Goal: Transaction & Acquisition: Purchase product/service

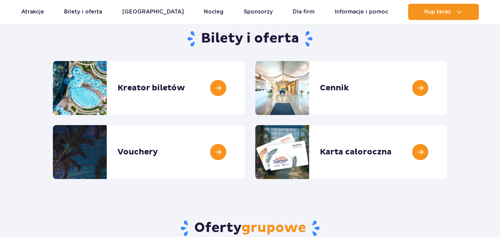
scroll to position [81, 0]
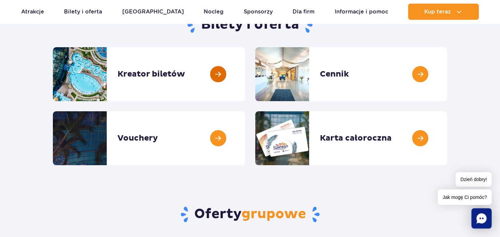
click at [245, 73] on link at bounding box center [245, 74] width 0 height 54
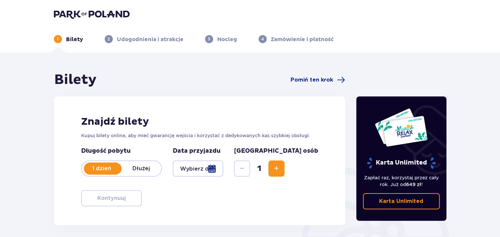
scroll to position [79, 0]
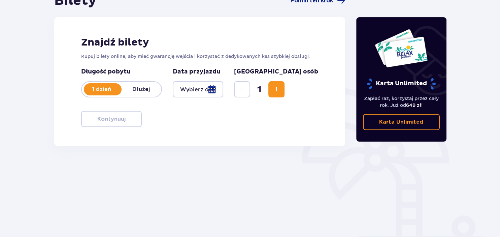
click at [224, 88] on div at bounding box center [198, 89] width 51 height 16
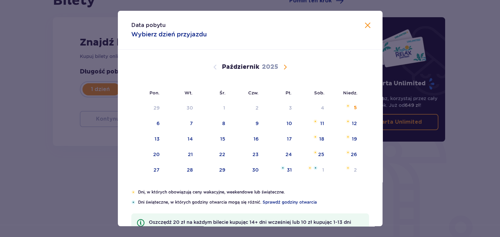
click at [285, 66] on span "Następny miesiąc" at bounding box center [285, 67] width 8 height 8
click at [158, 139] on div "10" at bounding box center [156, 138] width 5 height 7
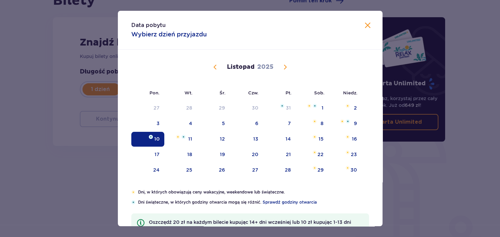
type input "10.11.25"
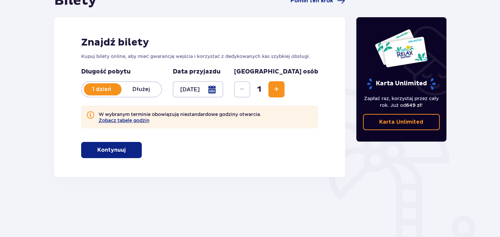
click at [280, 88] on span "Zwiększ" at bounding box center [276, 89] width 8 height 8
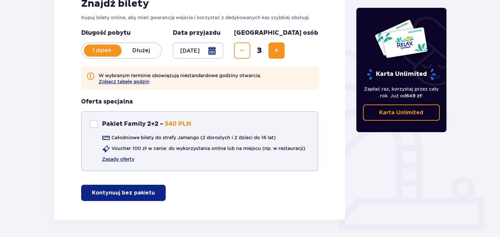
scroll to position [141, 0]
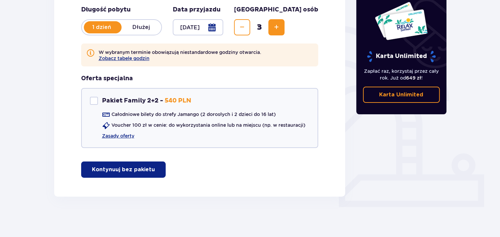
click at [126, 168] on p "Kontynuuj bez pakietu" at bounding box center [123, 169] width 63 height 7
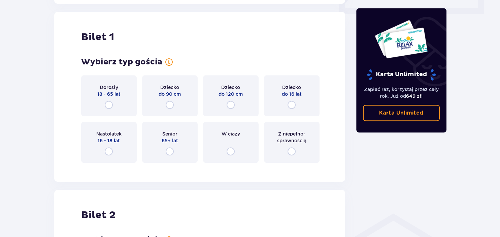
scroll to position [337, 0]
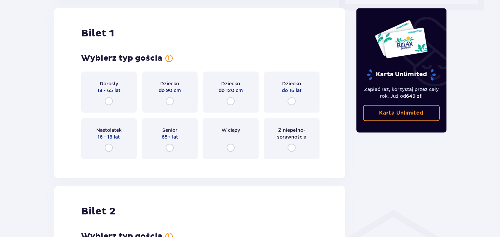
click at [108, 100] on input "radio" at bounding box center [109, 101] width 8 height 8
radio input "true"
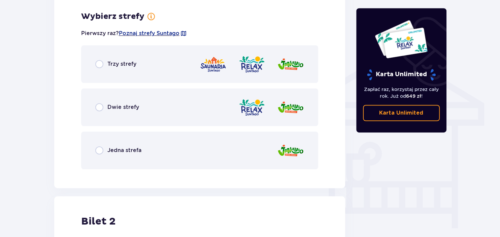
scroll to position [502, 0]
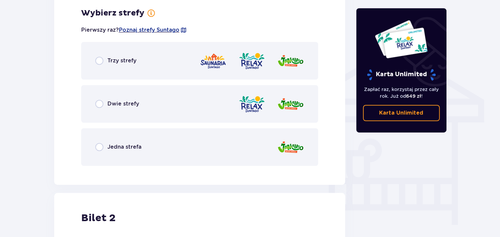
click at [98, 104] on input "radio" at bounding box center [99, 104] width 8 height 8
radio input "true"
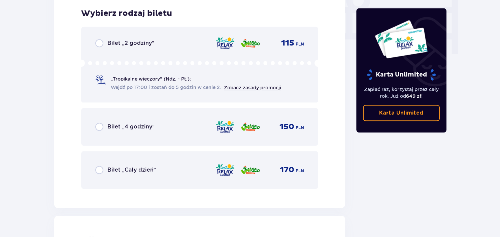
scroll to position [673, 0]
click at [98, 168] on input "radio" at bounding box center [99, 169] width 8 height 8
radio input "true"
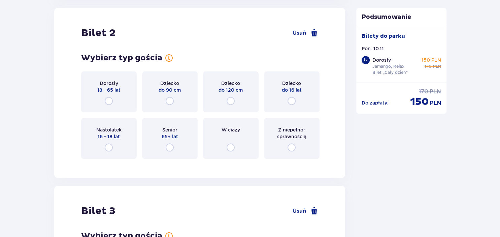
scroll to position [879, 0]
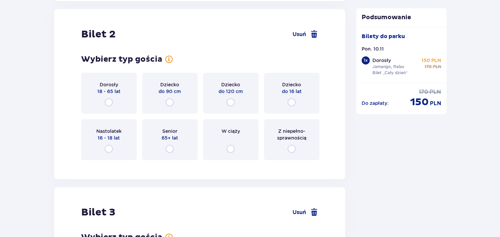
click at [109, 100] on input "radio" at bounding box center [109, 102] width 8 height 8
radio input "true"
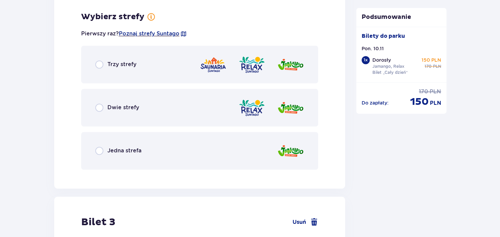
scroll to position [1044, 0]
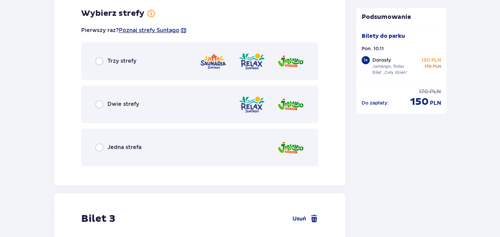
click at [100, 104] on input "radio" at bounding box center [99, 104] width 8 height 8
radio input "true"
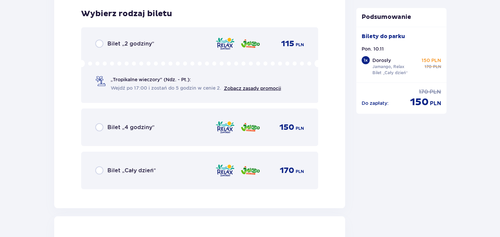
scroll to position [1215, 0]
click at [99, 168] on input "radio" at bounding box center [99, 170] width 8 height 8
radio input "true"
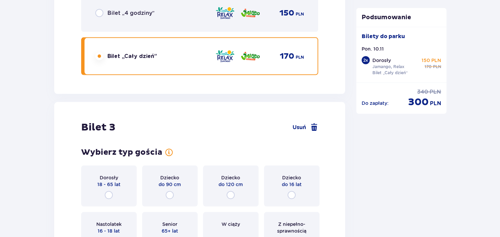
scroll to position [1422, 0]
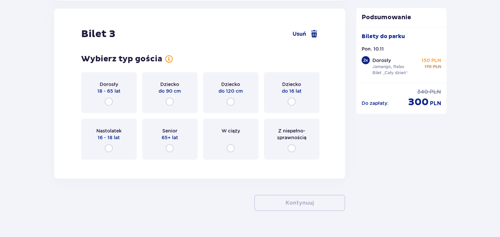
click at [292, 101] on input "radio" at bounding box center [292, 102] width 8 height 8
radio input "true"
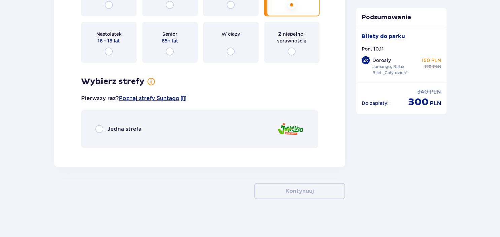
scroll to position [1520, 0]
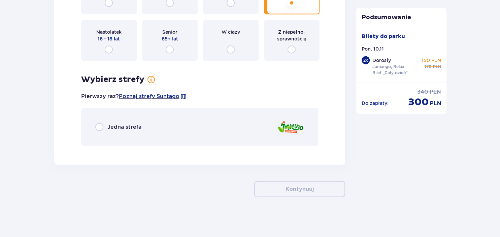
click at [99, 127] on input "radio" at bounding box center [99, 127] width 8 height 8
radio input "true"
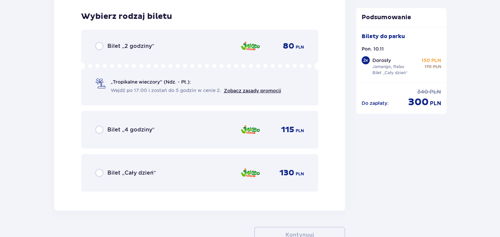
scroll to position [1671, 0]
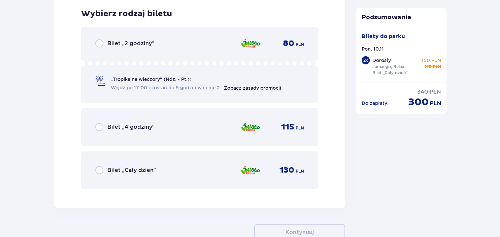
click at [100, 169] on input "radio" at bounding box center [99, 170] width 8 height 8
radio input "true"
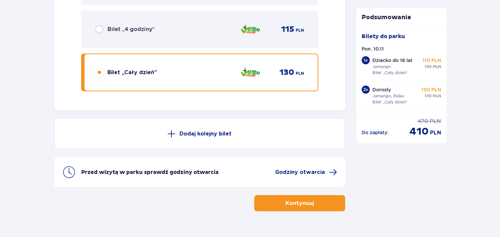
scroll to position [1782, 0]
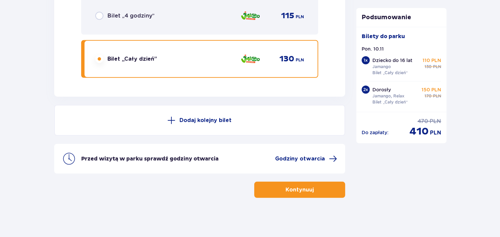
click at [288, 187] on p "Kontynuuj" at bounding box center [300, 189] width 28 height 7
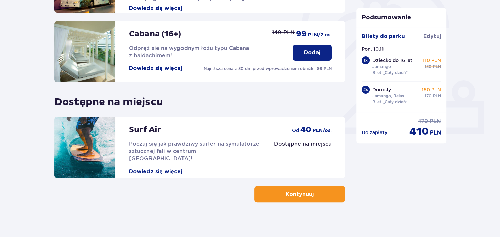
scroll to position [215, 0]
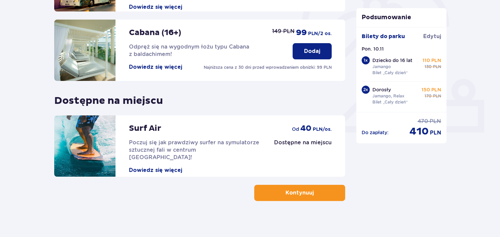
click at [293, 191] on p "Kontynuuj" at bounding box center [300, 192] width 28 height 7
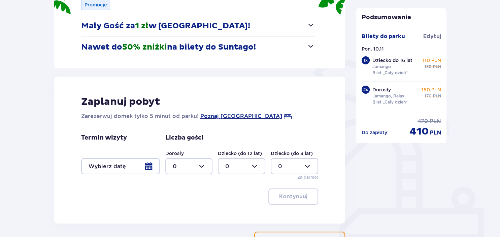
scroll to position [159, 0]
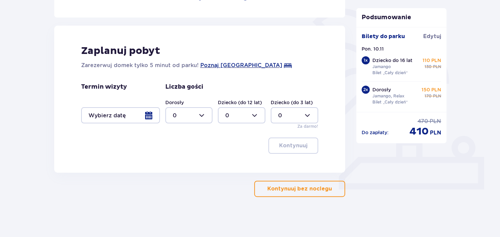
click at [301, 184] on button "Kontynuuj bez noclegu" at bounding box center [299, 188] width 91 height 16
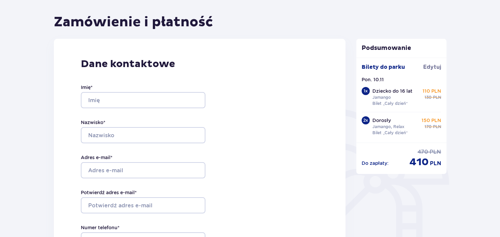
scroll to position [125, 0]
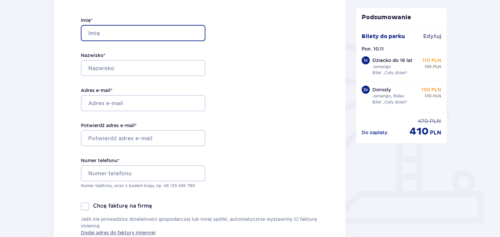
click at [167, 33] on input "Imię *" at bounding box center [143, 33] width 125 height 16
type input "Piotr"
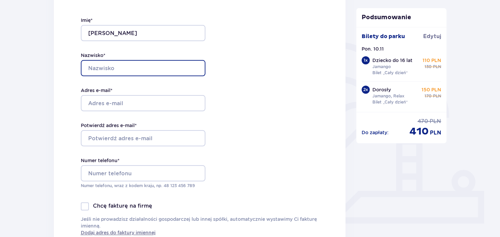
click at [147, 66] on input "Nazwisko *" at bounding box center [143, 68] width 125 height 16
type input "Kowara"
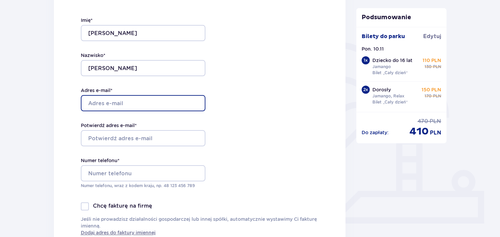
click at [138, 104] on input "Adres e-mail *" at bounding box center [143, 103] width 125 height 16
type input "piotrek.kowara@wp.pl"
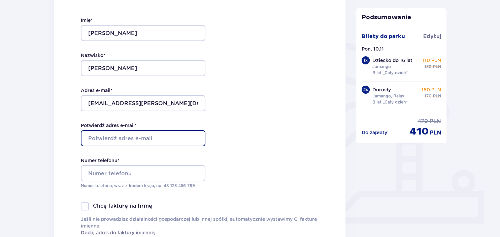
click at [137, 140] on input "Potwierdź adres e-mail *" at bounding box center [143, 138] width 125 height 16
type input "piotrek.kowara@wp.pl"
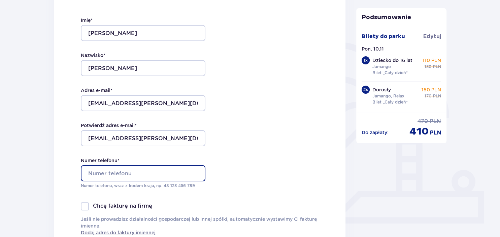
click at [132, 171] on input "Numer telefonu *" at bounding box center [143, 173] width 125 height 16
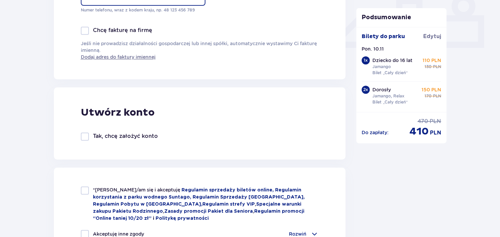
scroll to position [300, 0]
type input "48695072920"
click at [85, 135] on div at bounding box center [85, 136] width 8 height 8
checkbox input "true"
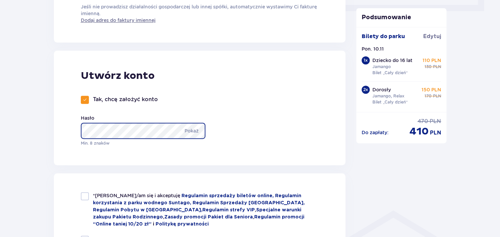
scroll to position [338, 0]
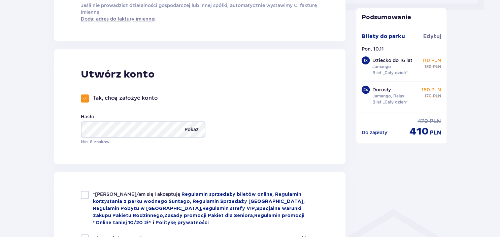
click at [192, 129] on p "Pokaż" at bounding box center [192, 129] width 14 height 16
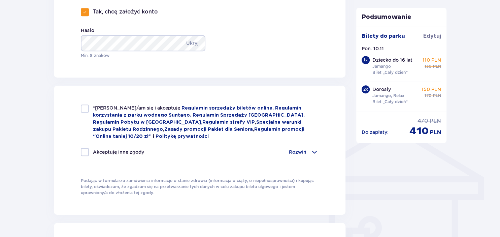
scroll to position [446, 0]
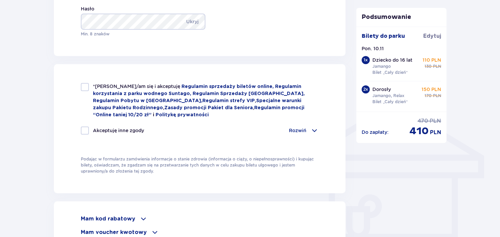
click at [85, 87] on div at bounding box center [85, 87] width 8 height 8
checkbox input "true"
click at [83, 129] on div at bounding box center [85, 130] width 8 height 8
checkbox input "true"
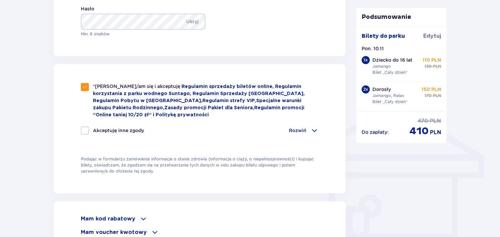
checkbox input "true"
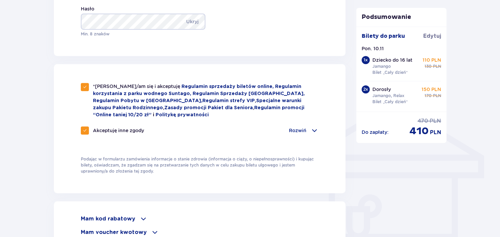
click at [314, 128] on span at bounding box center [314, 130] width 8 height 8
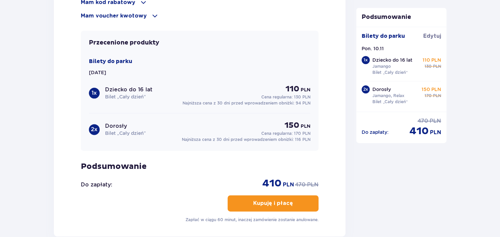
scroll to position [908, 0]
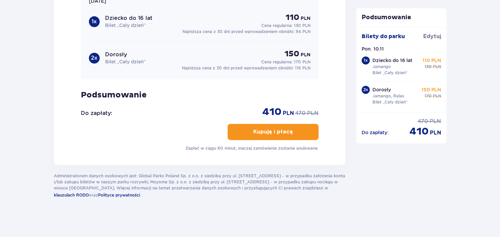
click at [258, 128] on p "Kupuję i płacę" at bounding box center [273, 131] width 40 height 7
